Goal: Task Accomplishment & Management: Manage account settings

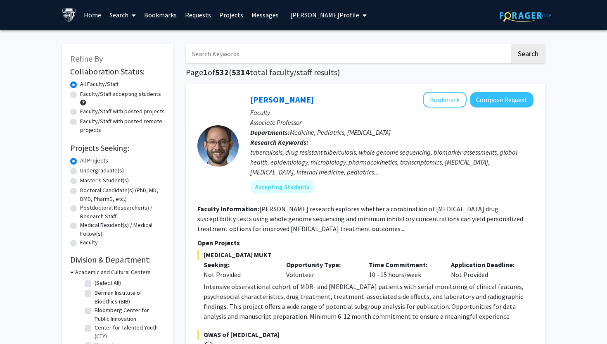
click at [324, 17] on span "[PERSON_NAME] Profile" at bounding box center [324, 15] width 69 height 8
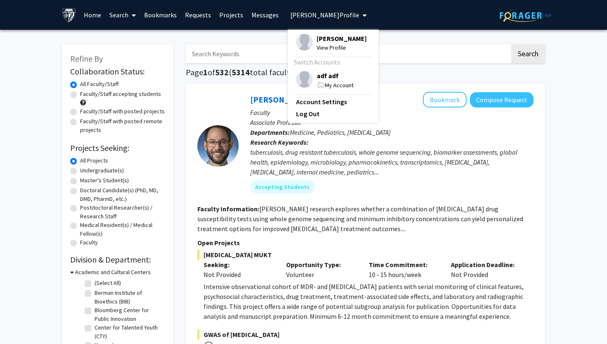
click at [331, 75] on span "adf adf" at bounding box center [335, 75] width 37 height 9
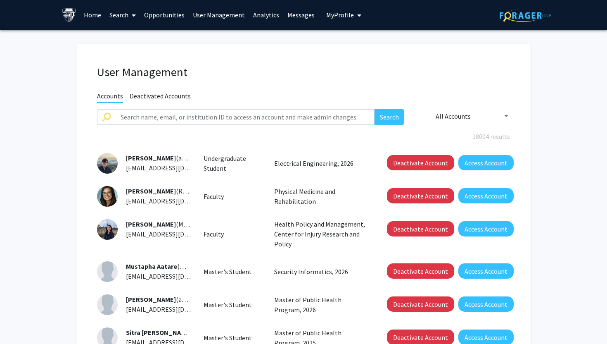
click at [338, 20] on button "My Profile" at bounding box center [344, 15] width 40 height 30
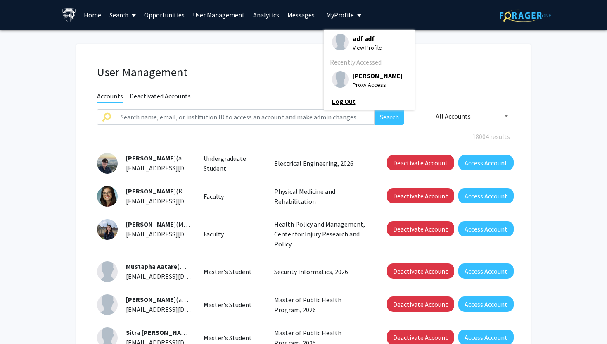
click at [339, 105] on link "Log Out" at bounding box center [369, 101] width 74 height 10
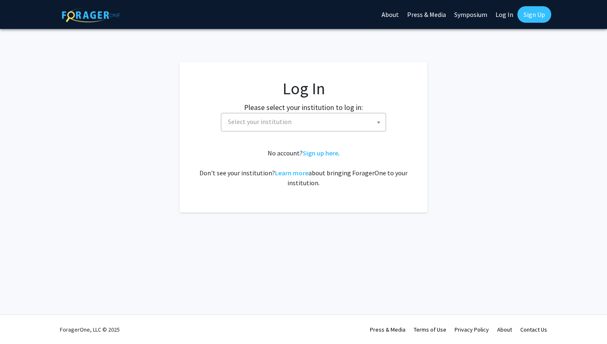
select select
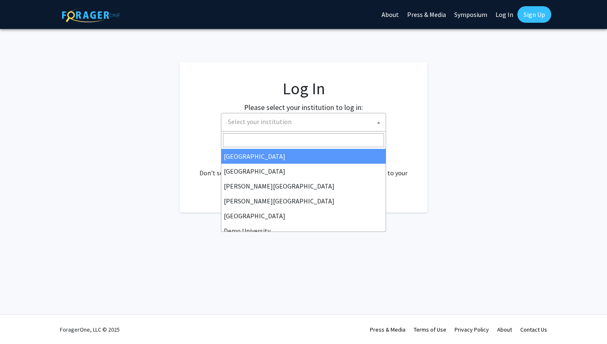
click at [251, 121] on span "Select your institution" at bounding box center [260, 121] width 64 height 8
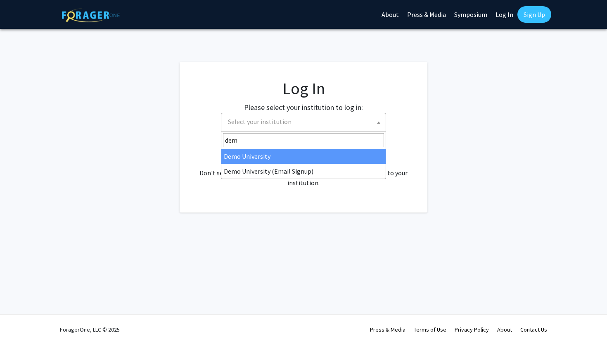
type input "demo"
select select "8"
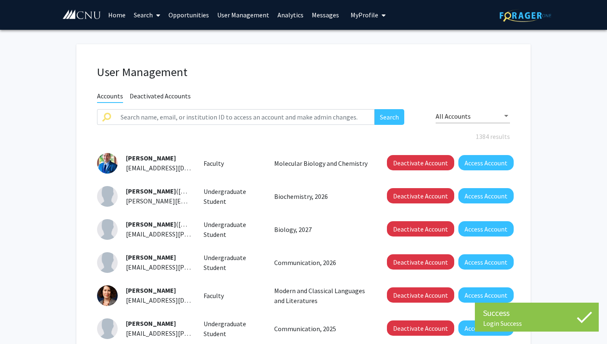
click at [141, 14] on link "Search" at bounding box center [147, 14] width 35 height 29
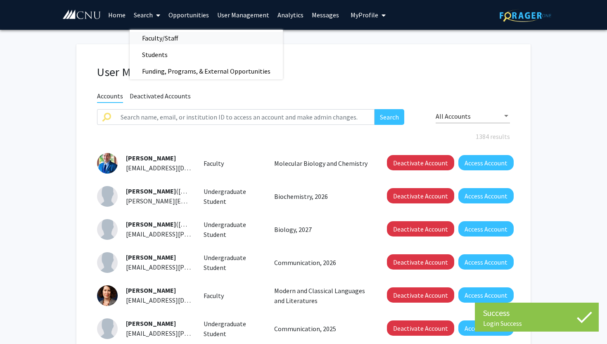
click at [154, 38] on span "Faculty/Staff" at bounding box center [160, 38] width 61 height 17
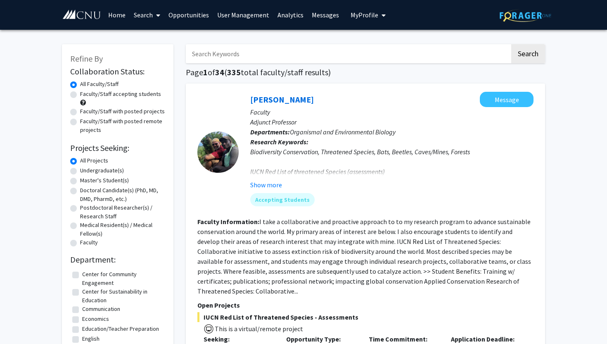
click at [147, 10] on link "Search" at bounding box center [147, 14] width 35 height 29
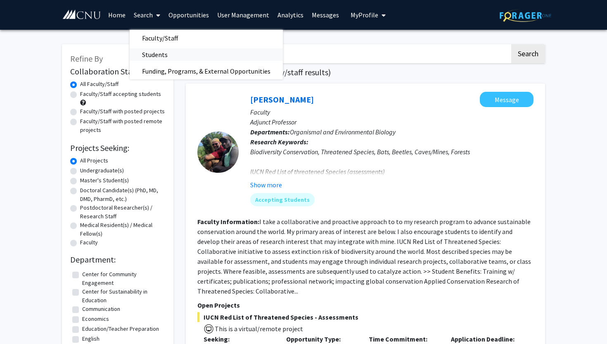
click at [164, 58] on span "Students" at bounding box center [155, 54] width 50 height 17
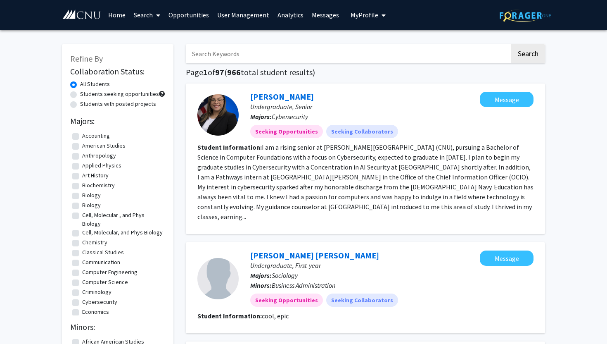
click at [284, 94] on link "Briana Tolleson" at bounding box center [282, 96] width 64 height 10
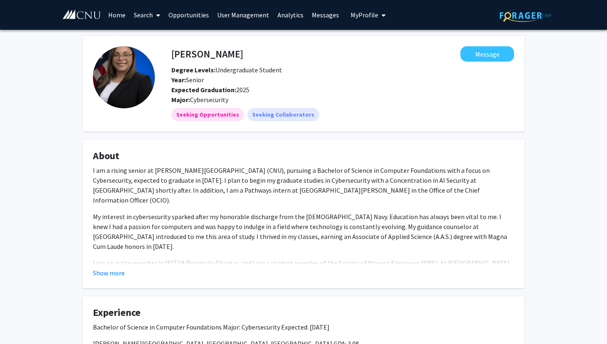
click at [245, 15] on link "User Management" at bounding box center [243, 14] width 60 height 29
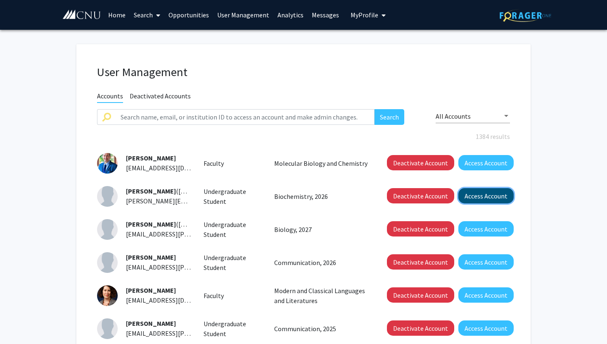
click at [477, 195] on button "Access Account" at bounding box center [486, 195] width 55 height 15
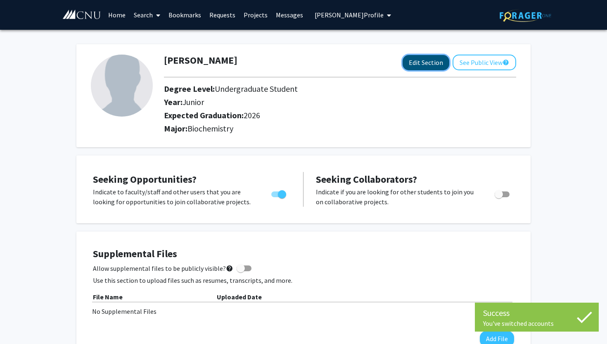
click at [437, 57] on button "Edit Section" at bounding box center [426, 62] width 47 height 15
select select "junior"
select select "2026"
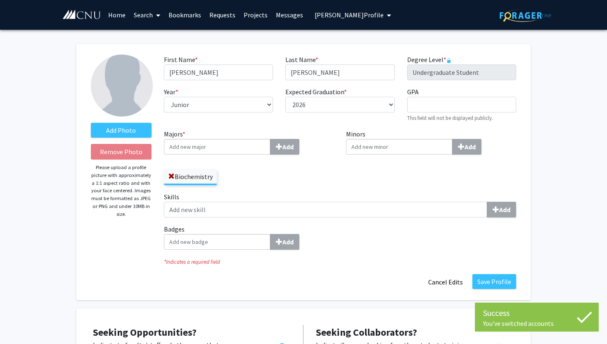
click at [210, 240] on input "Badges Add" at bounding box center [217, 242] width 107 height 16
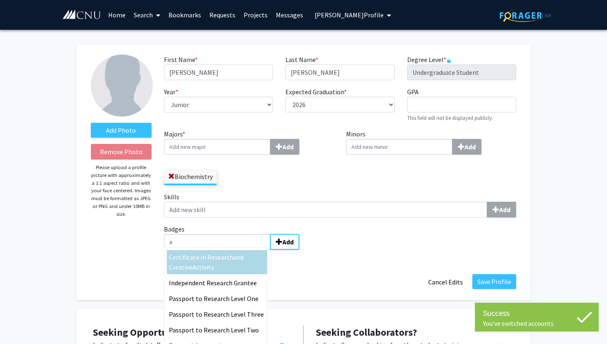
type input "a"
click at [209, 255] on span "te in Rese" at bounding box center [207, 257] width 28 height 8
click at [209, 250] on input "a" at bounding box center [217, 242] width 107 height 16
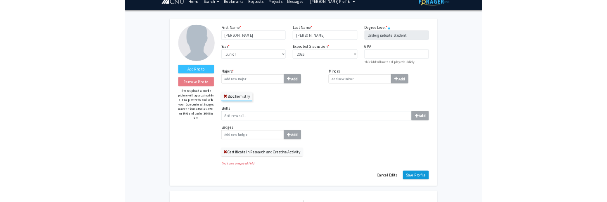
scroll to position [13, 0]
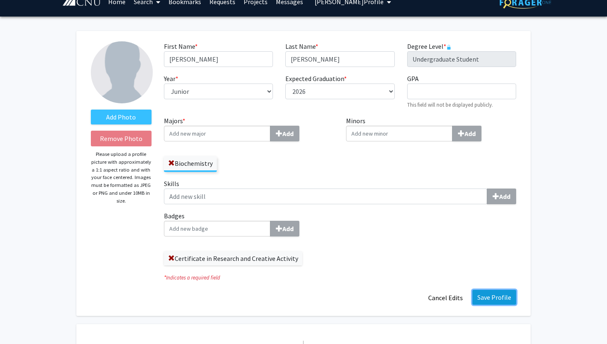
click at [493, 292] on button "Save Profile" at bounding box center [495, 297] width 44 height 15
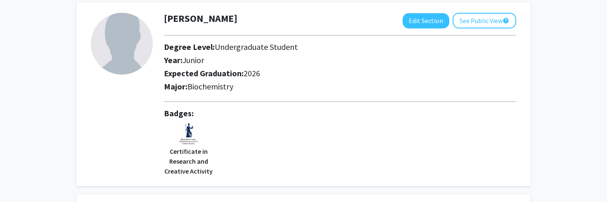
scroll to position [49, 0]
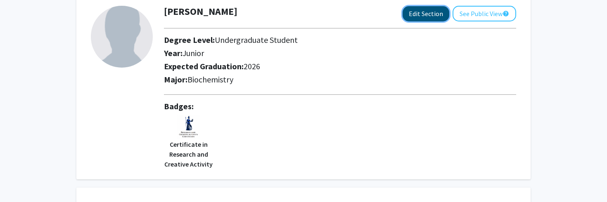
click at [425, 10] on button "Edit Section" at bounding box center [426, 13] width 47 height 15
select select "junior"
select select "2026"
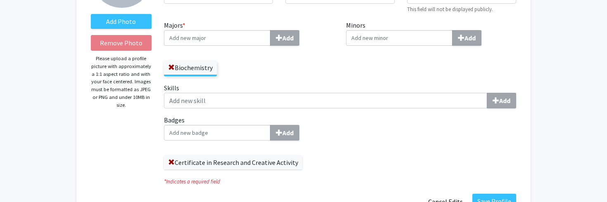
scroll to position [114, 0]
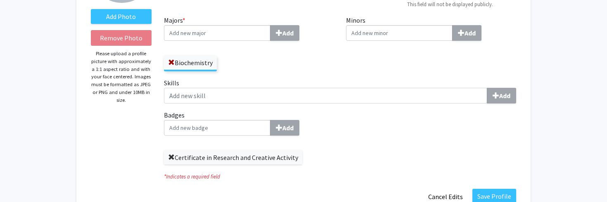
click at [171, 155] on span at bounding box center [171, 158] width 7 height 7
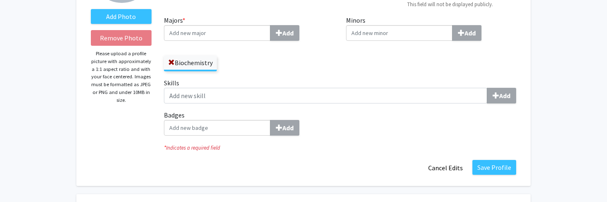
click at [212, 130] on input "Badges Add" at bounding box center [217, 128] width 107 height 16
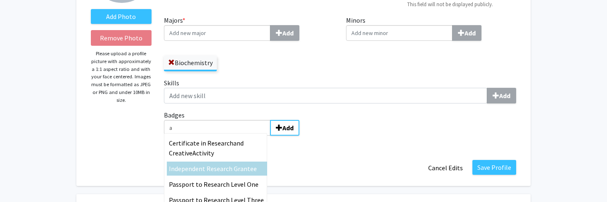
type input "a"
click at [231, 168] on span "rch Gr" at bounding box center [232, 169] width 17 height 8
click at [231, 136] on input "a" at bounding box center [217, 128] width 107 height 16
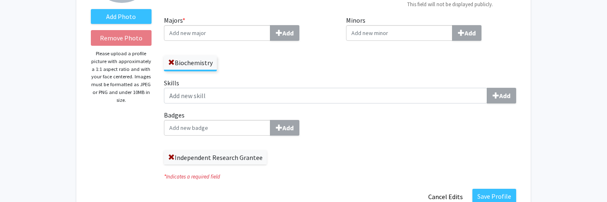
click at [237, 128] on input "Badges Add" at bounding box center [217, 128] width 107 height 16
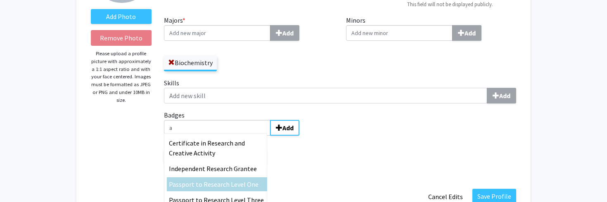
type input "a"
click at [240, 181] on span "Passport to Research Level One" at bounding box center [214, 185] width 90 height 8
click at [240, 136] on input "a" at bounding box center [217, 128] width 107 height 16
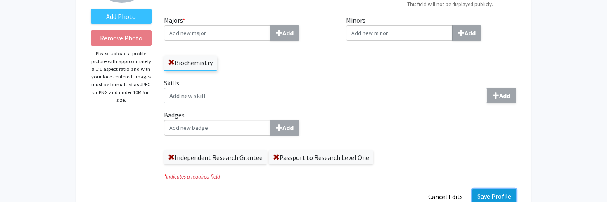
click at [505, 195] on button "Save Profile" at bounding box center [495, 196] width 44 height 15
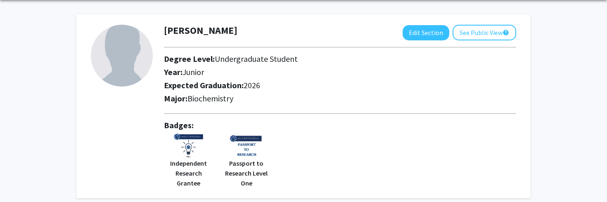
scroll to position [32, 0]
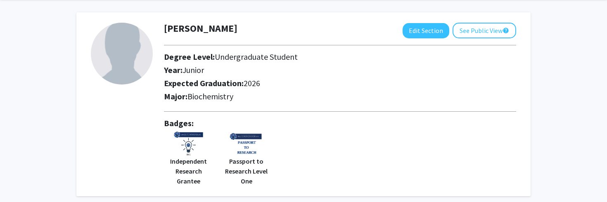
click at [433, 107] on div at bounding box center [340, 112] width 365 height 14
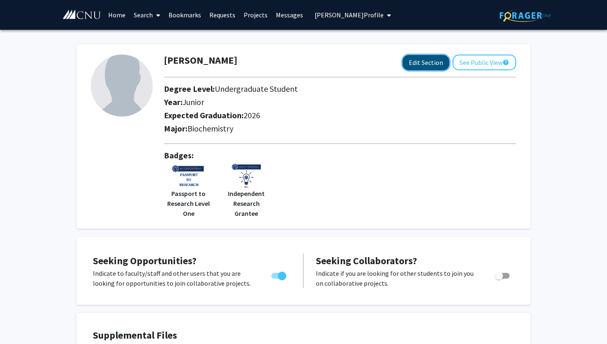
click at [422, 55] on button "Edit Section" at bounding box center [426, 62] width 47 height 15
select select "junior"
select select "2026"
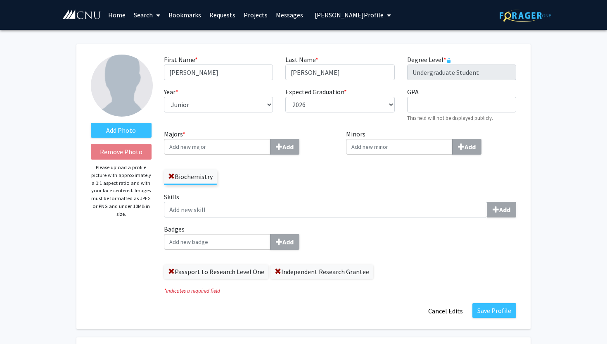
click at [167, 269] on label "Passport to Research Level One" at bounding box center [216, 271] width 105 height 14
click at [170, 270] on span at bounding box center [171, 271] width 7 height 7
click at [170, 269] on span at bounding box center [171, 271] width 7 height 7
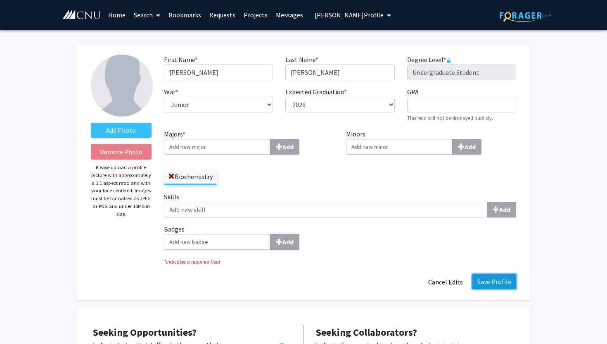
click at [508, 278] on button "Save Profile" at bounding box center [495, 281] width 44 height 15
